Goal: Task Accomplishment & Management: Manage account settings

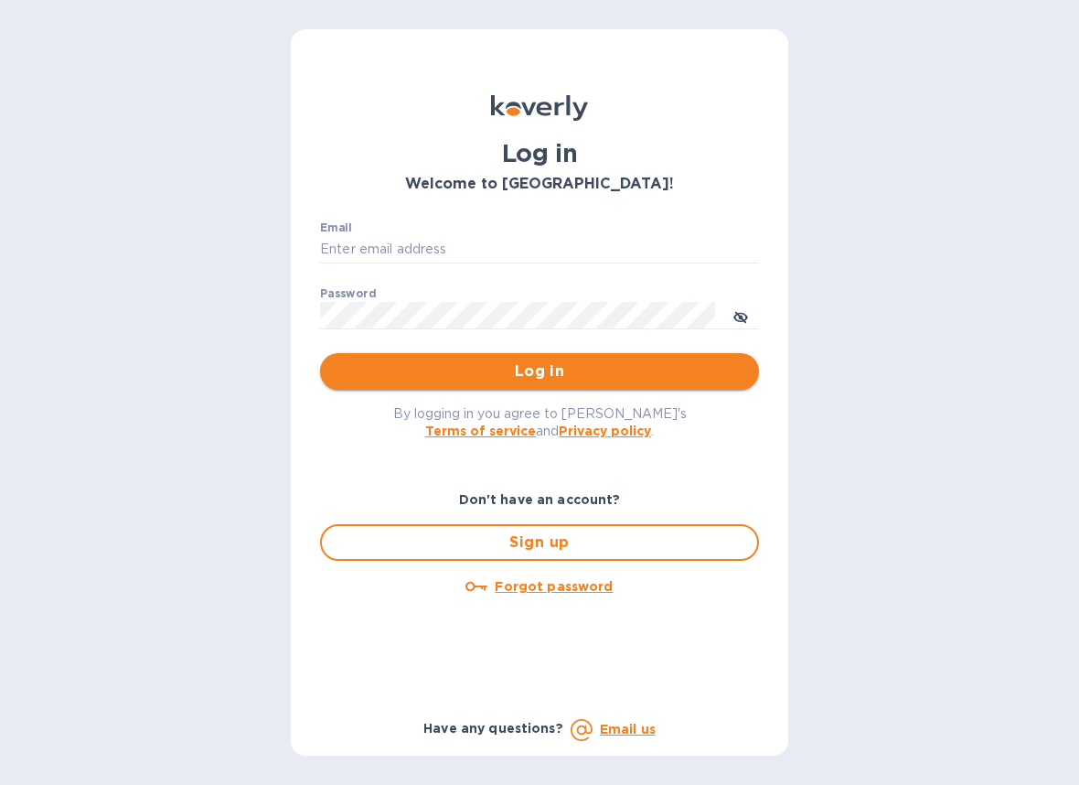
type input "victoria@thesourceimports.com"
click at [628, 373] on span "Log in" at bounding box center [540, 371] width 410 height 22
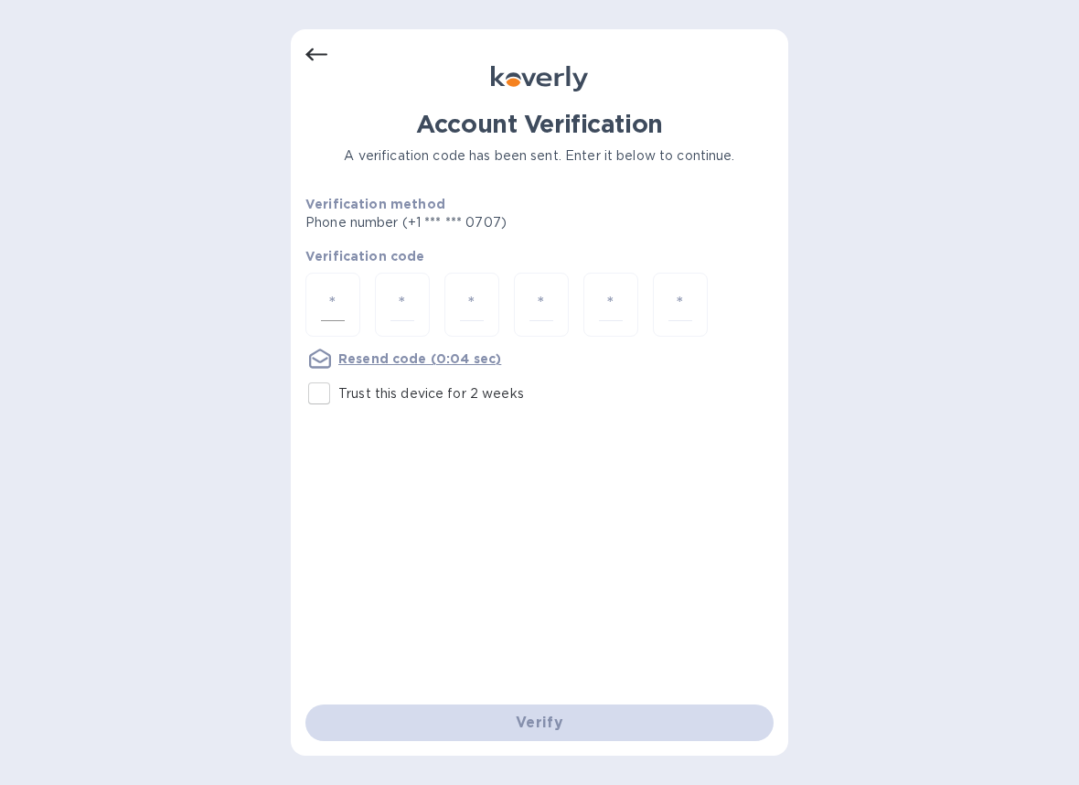
click at [339, 302] on input "number" at bounding box center [333, 305] width 24 height 34
paste input "8"
type input "8"
type input "7"
type input "1"
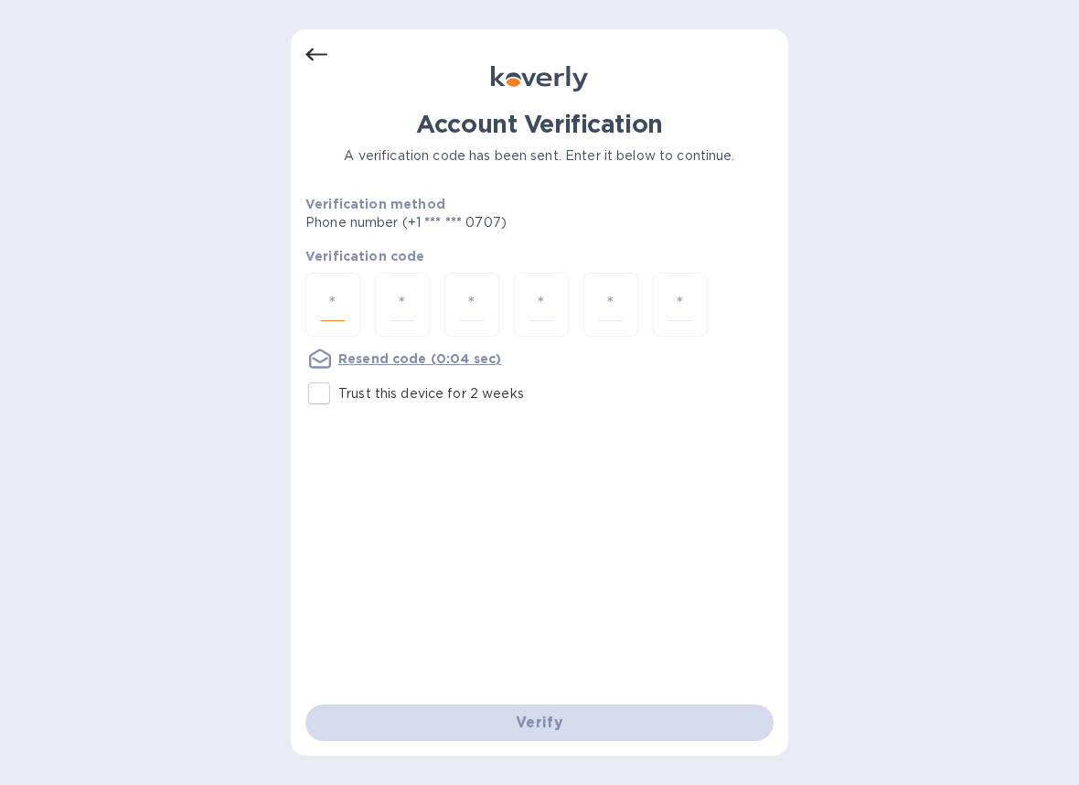
type input "7"
type input "6"
type input "7"
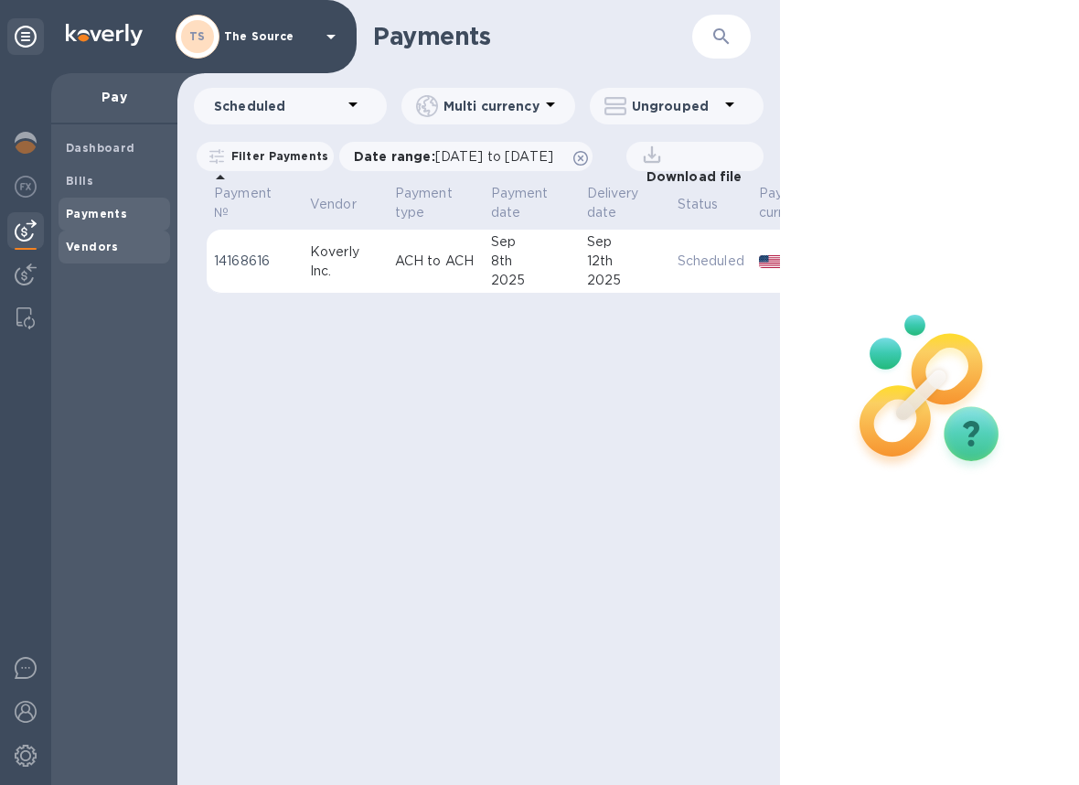
click at [110, 248] on b "Vendors" at bounding box center [92, 247] width 53 height 14
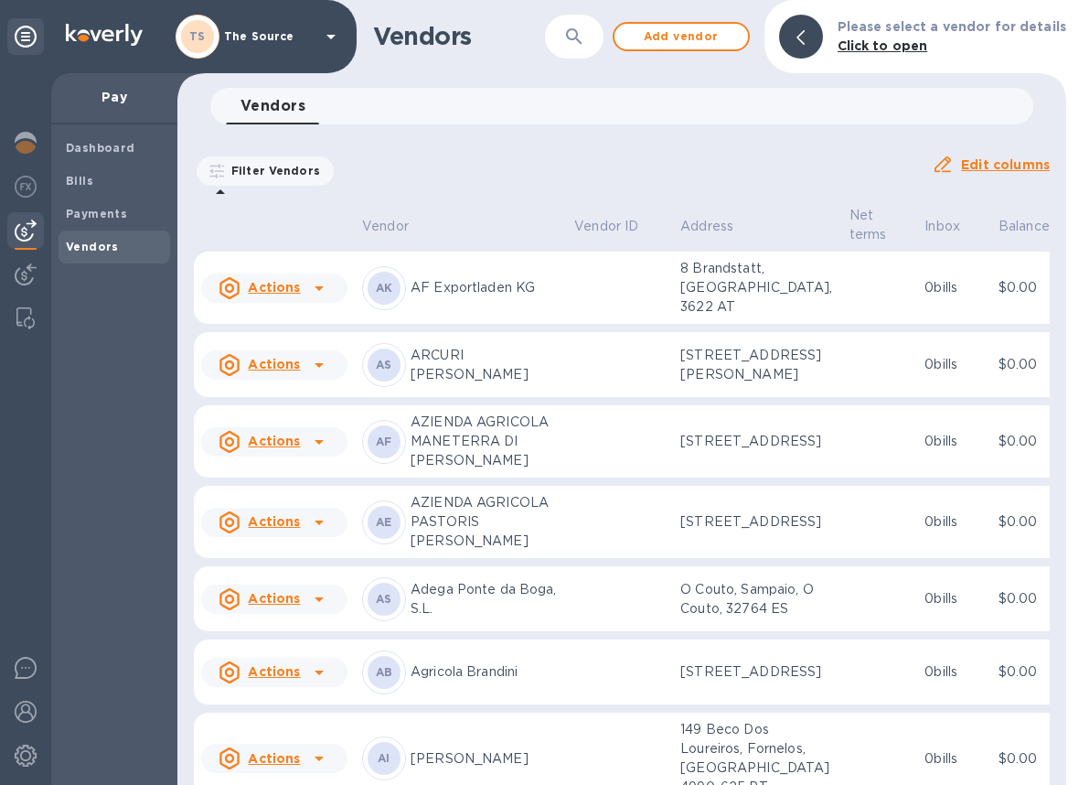
click at [585, 40] on icon "button" at bounding box center [574, 37] width 22 height 22
click at [582, 39] on icon "button" at bounding box center [574, 36] width 16 height 16
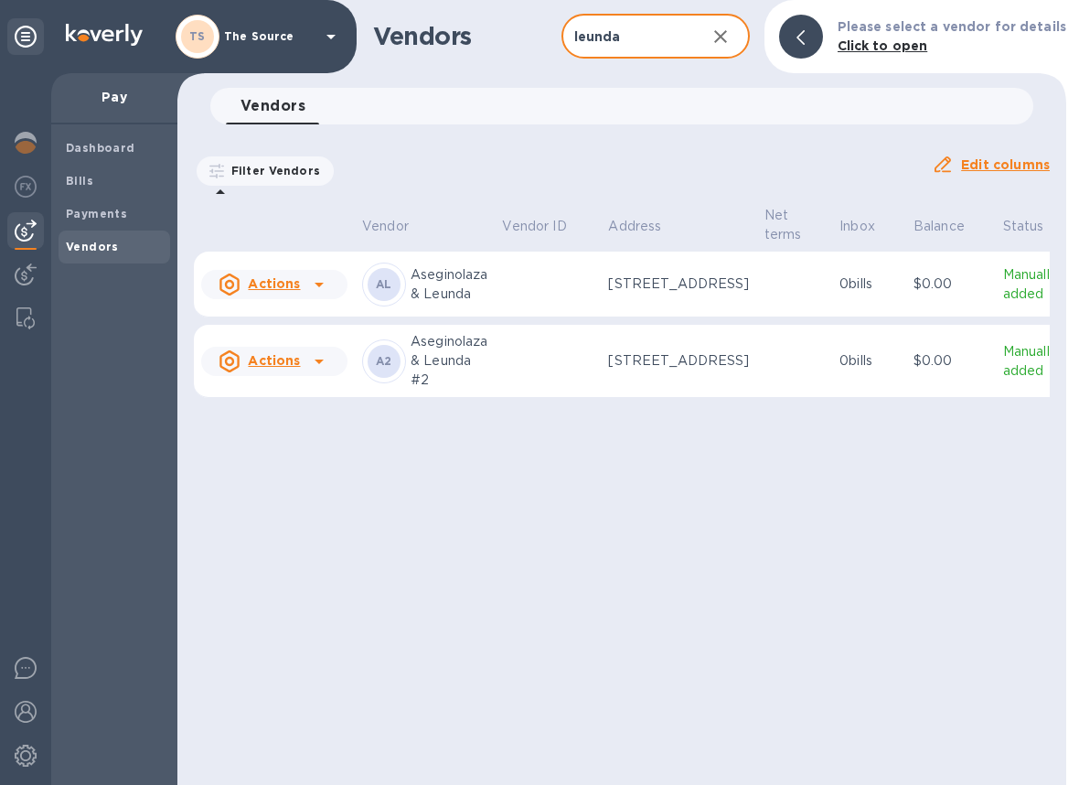
type input "leunda"
click at [757, 398] on td at bounding box center [795, 361] width 76 height 73
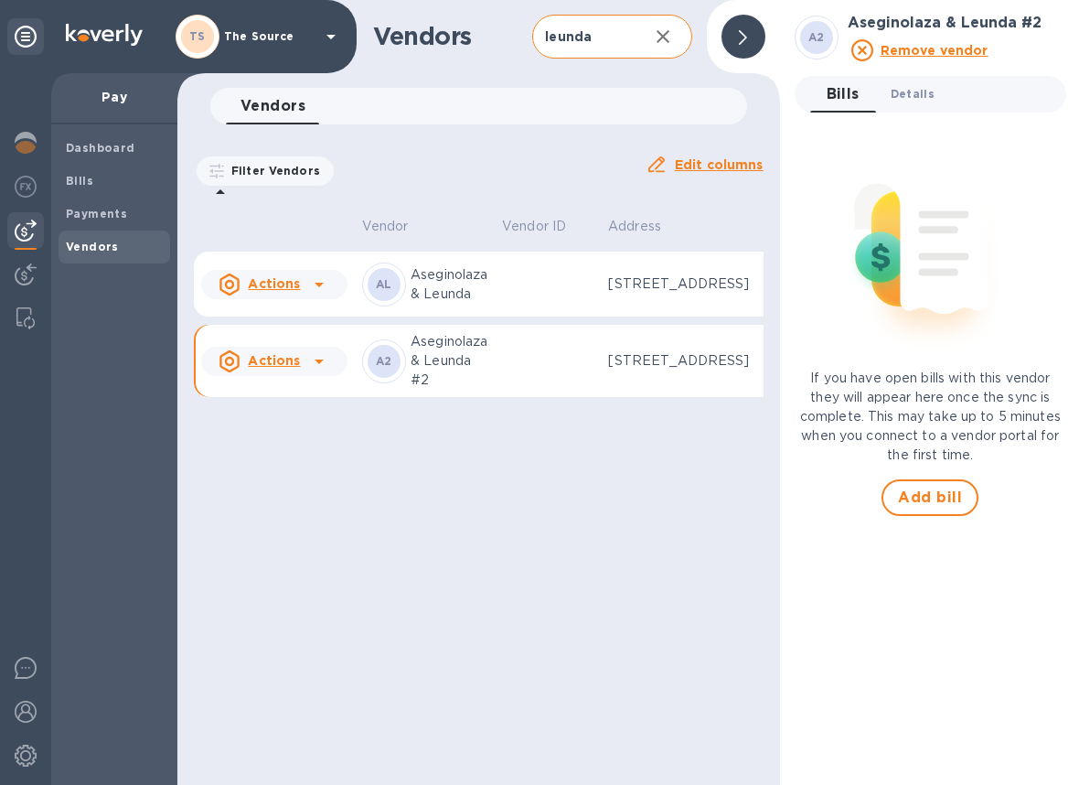
click at [915, 92] on span "Details 0" at bounding box center [913, 93] width 44 height 19
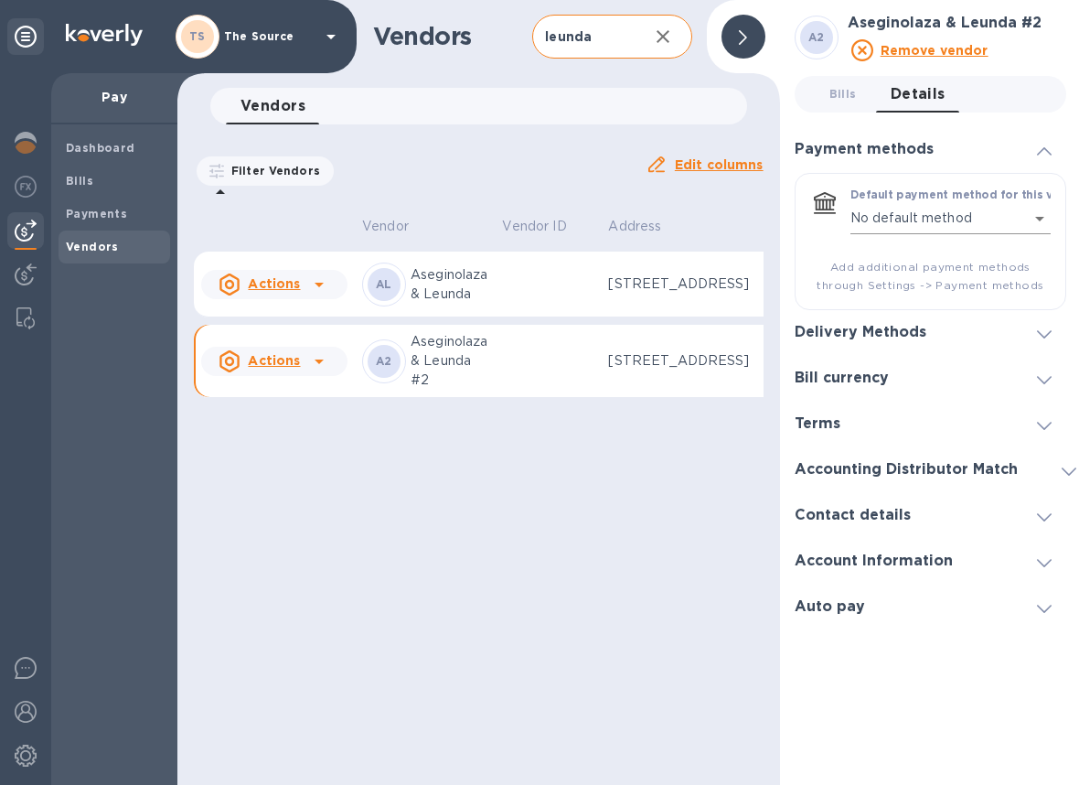
click at [1023, 218] on body "TS The Source Pay Dashboard Bills Payments Vendors Vendors leunda ​ Add vendor …" at bounding box center [539, 392] width 1079 height 785
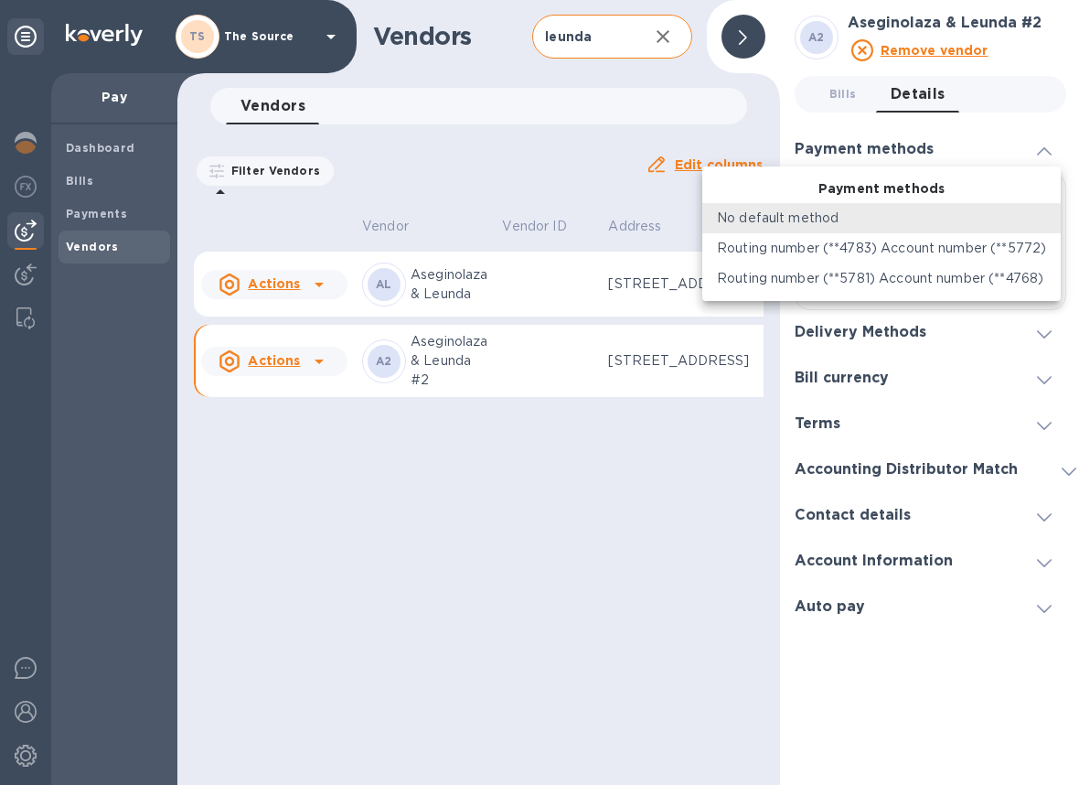
click at [1023, 218] on div "No default method" at bounding box center [881, 218] width 329 height 19
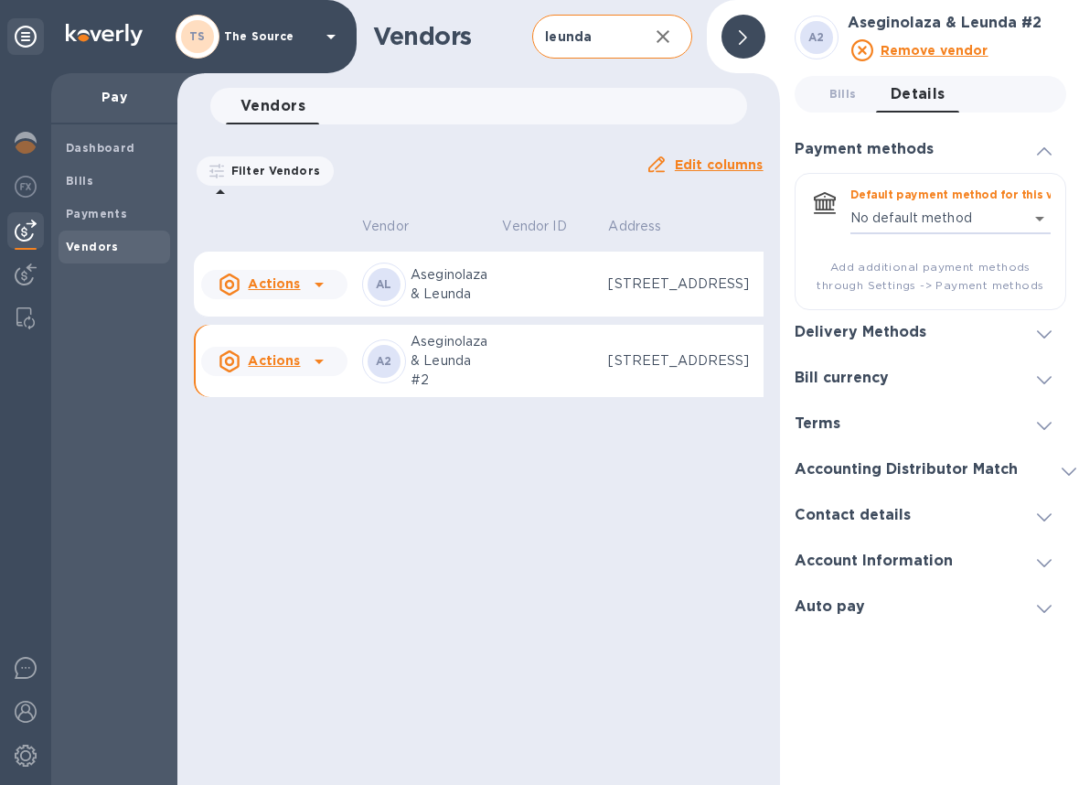
click at [1039, 345] on div "Delivery Methods" at bounding box center [931, 333] width 272 height 46
